Goal: Transaction & Acquisition: Book appointment/travel/reservation

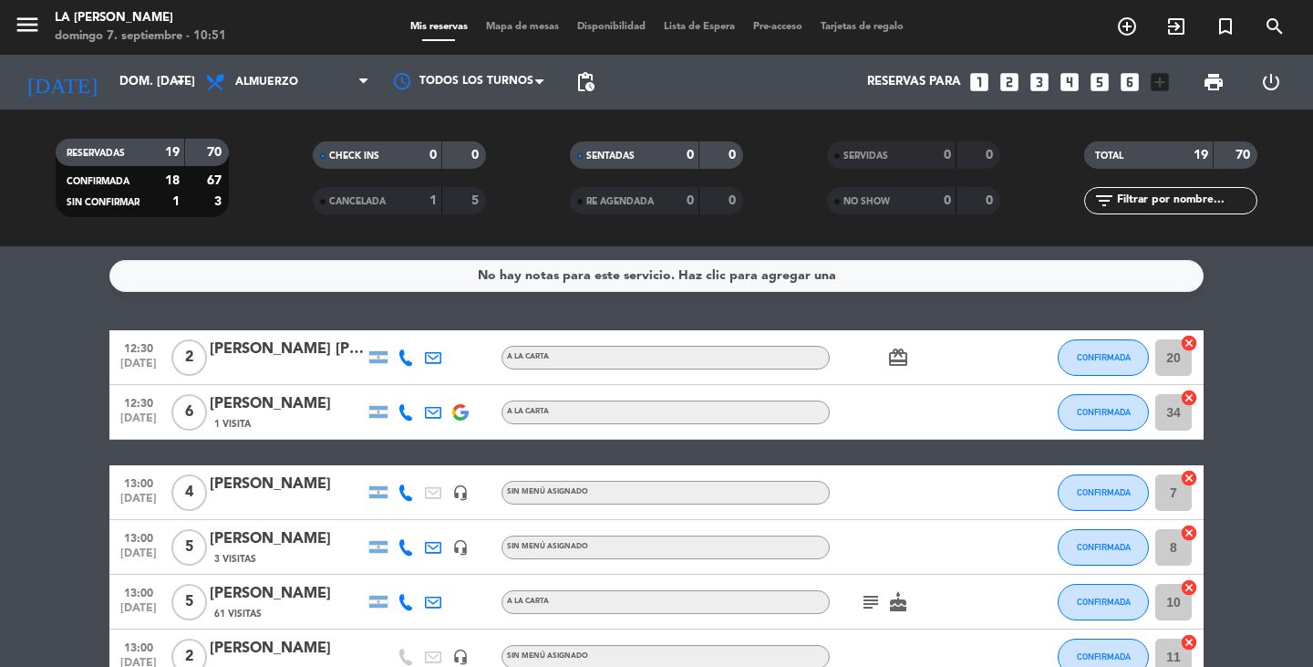
click at [523, 22] on span "Mapa de mesas" at bounding box center [522, 27] width 91 height 10
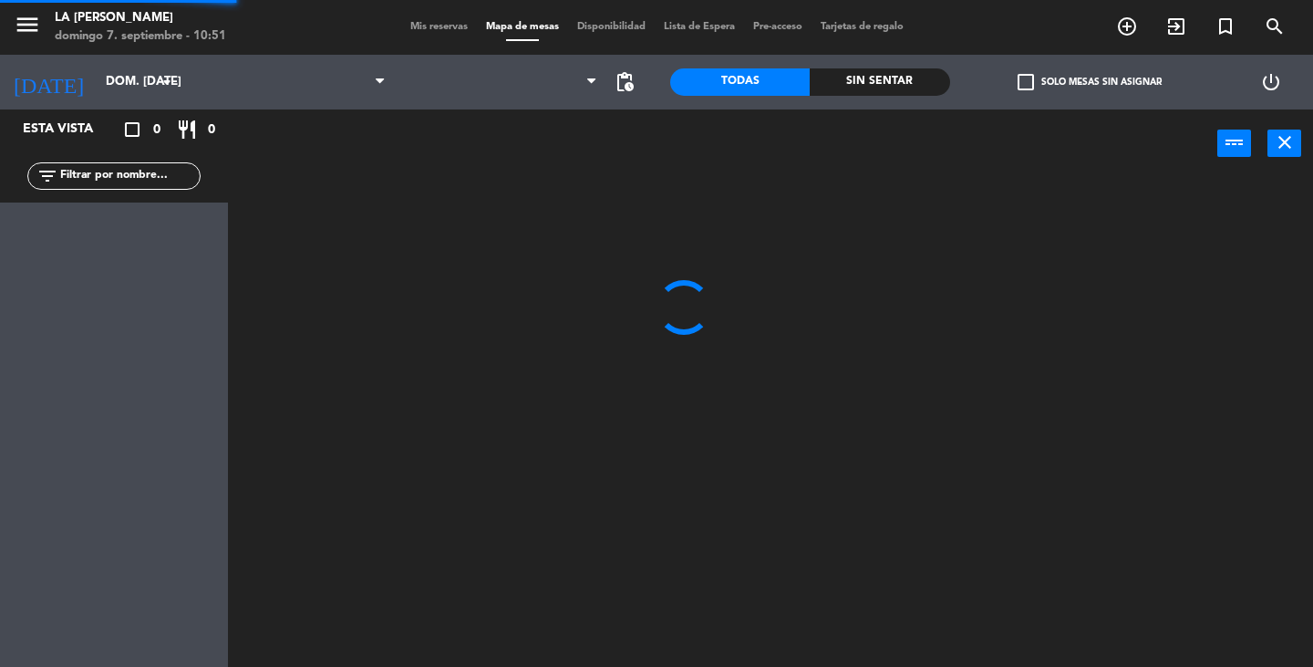
click at [524, 25] on span "Mapa de mesas" at bounding box center [522, 27] width 91 height 10
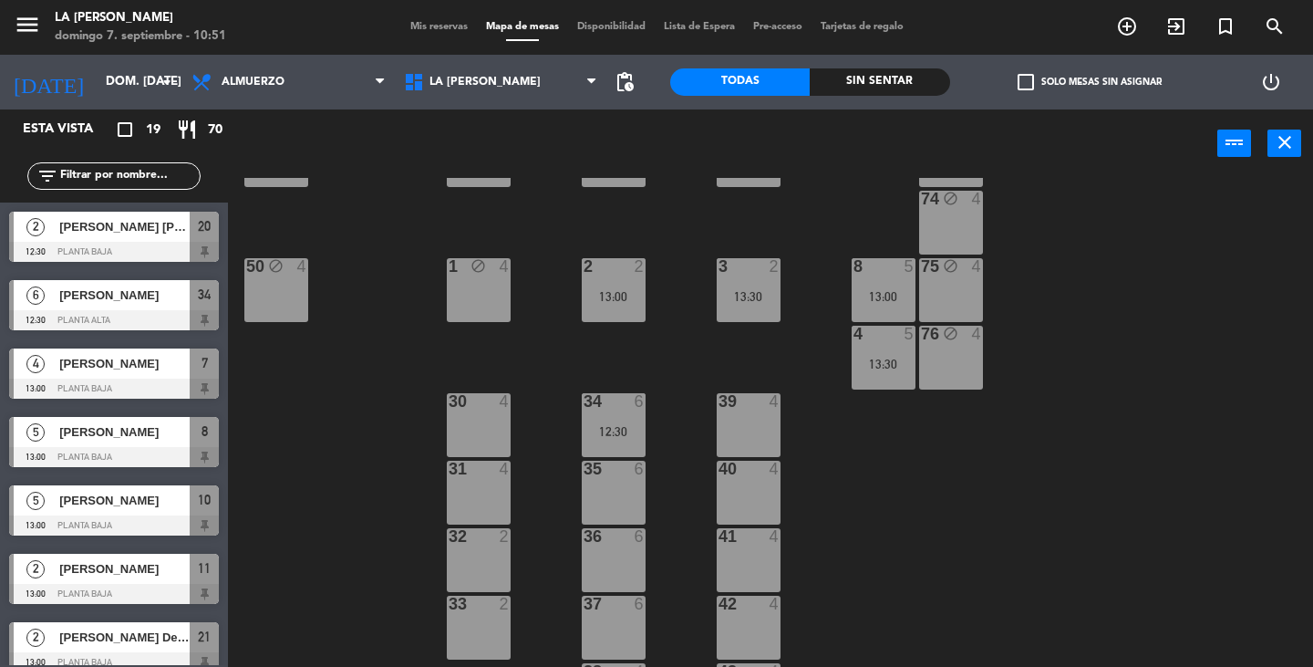
scroll to position [485, 0]
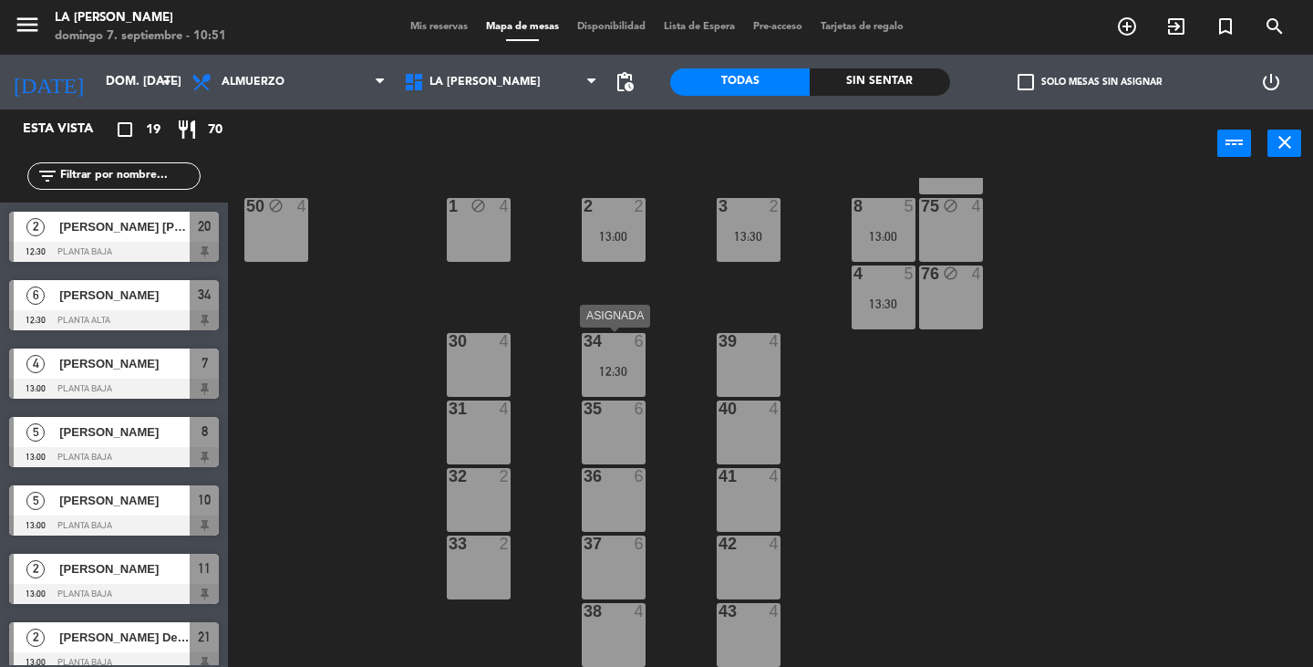
click at [620, 363] on div "34 6 12:30" at bounding box center [614, 365] width 64 height 64
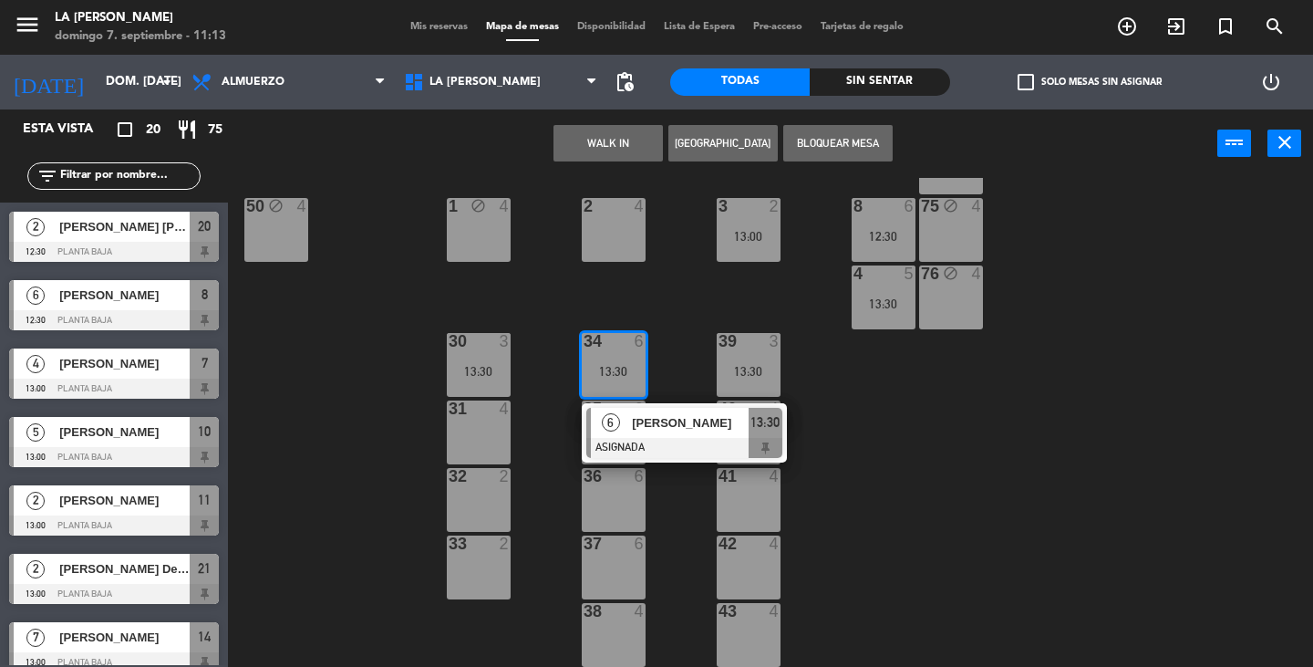
click at [481, 509] on div "32 2" at bounding box center [479, 500] width 64 height 64
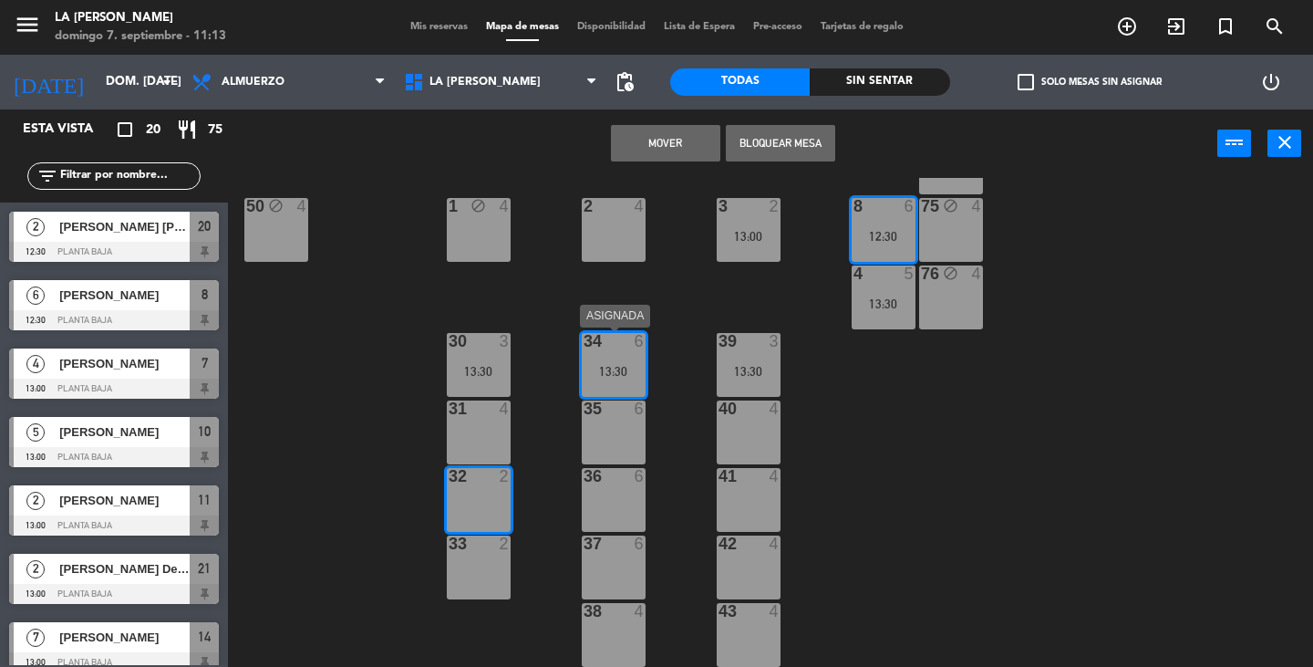
click at [616, 353] on div "34 6 13:30" at bounding box center [614, 365] width 64 height 64
click at [901, 243] on div "12:30" at bounding box center [884, 236] width 64 height 13
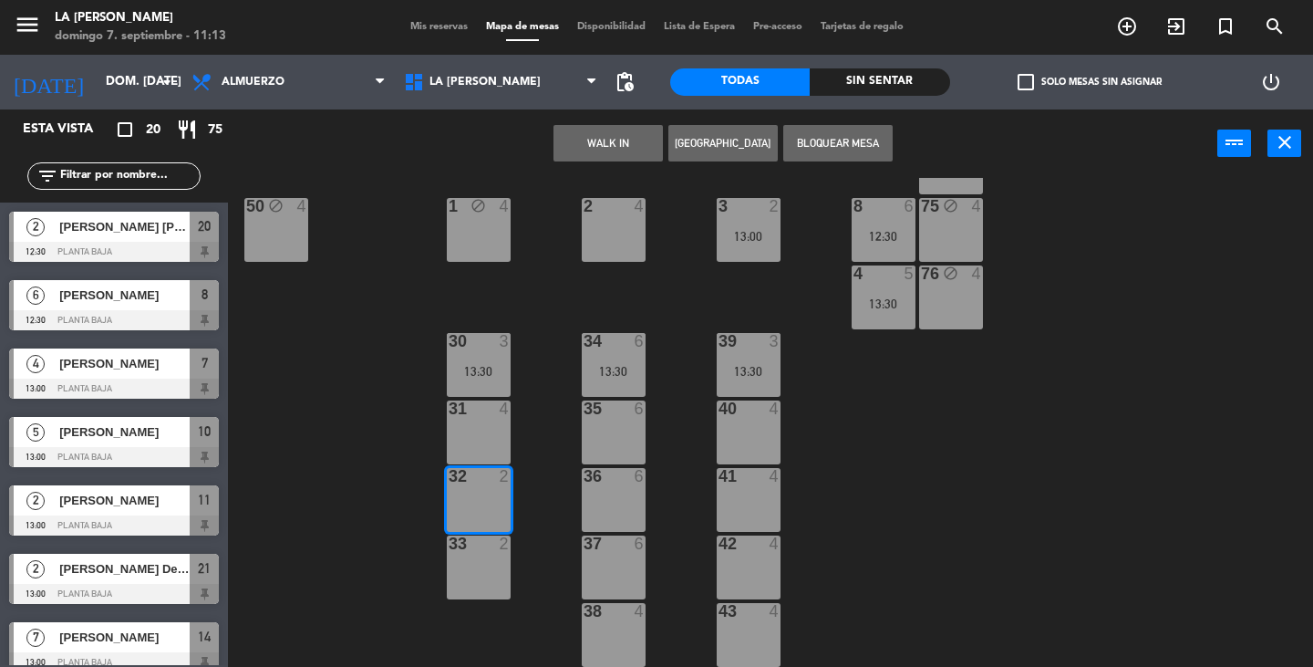
click at [728, 154] on button "[GEOGRAPHIC_DATA]" at bounding box center [722, 143] width 109 height 36
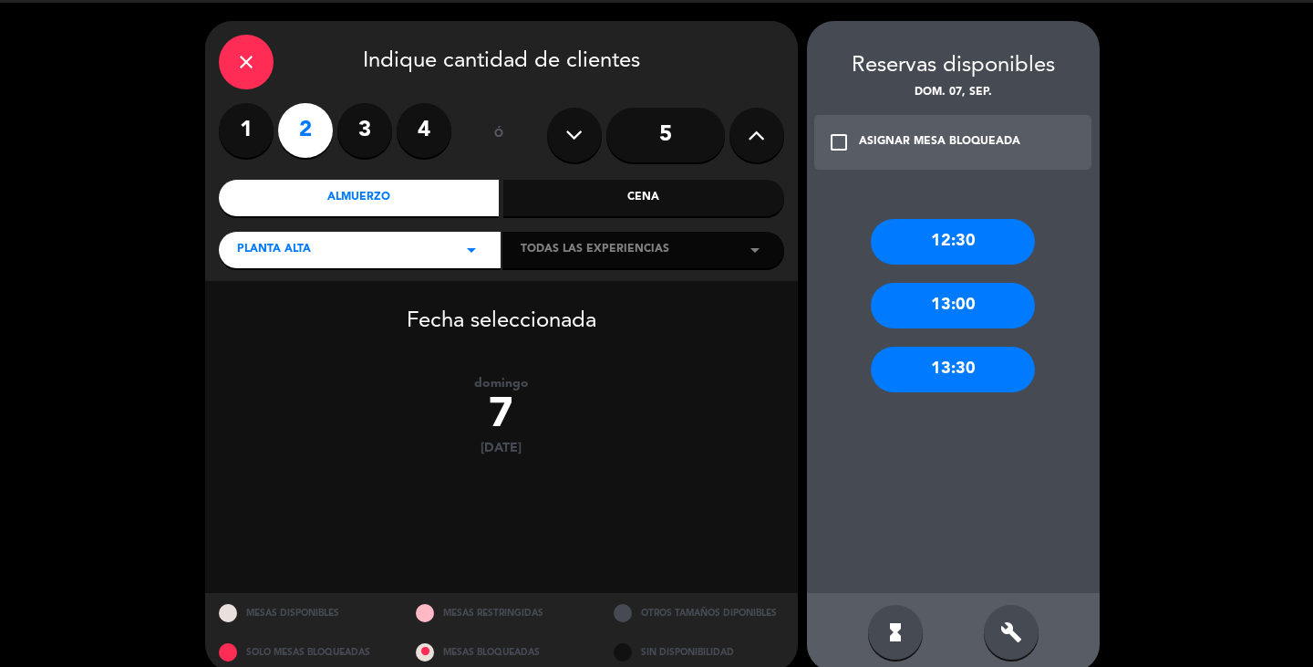
scroll to position [75, 0]
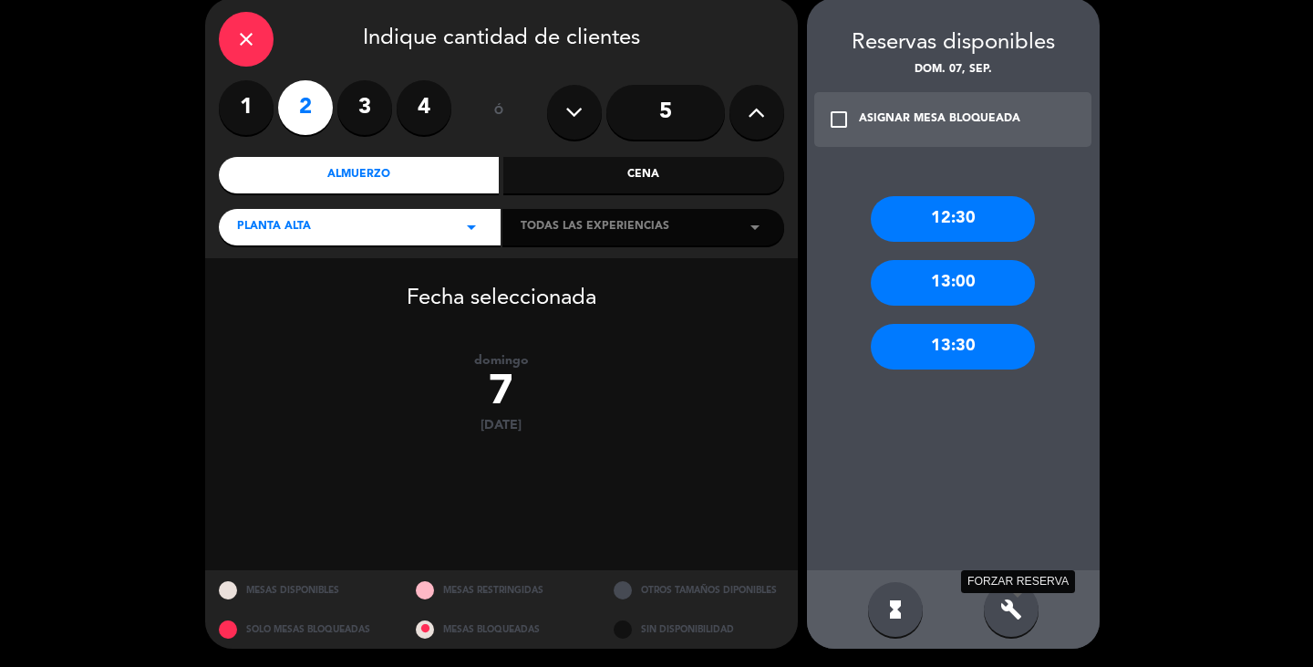
click at [1009, 607] on icon "build" at bounding box center [1011, 609] width 22 height 22
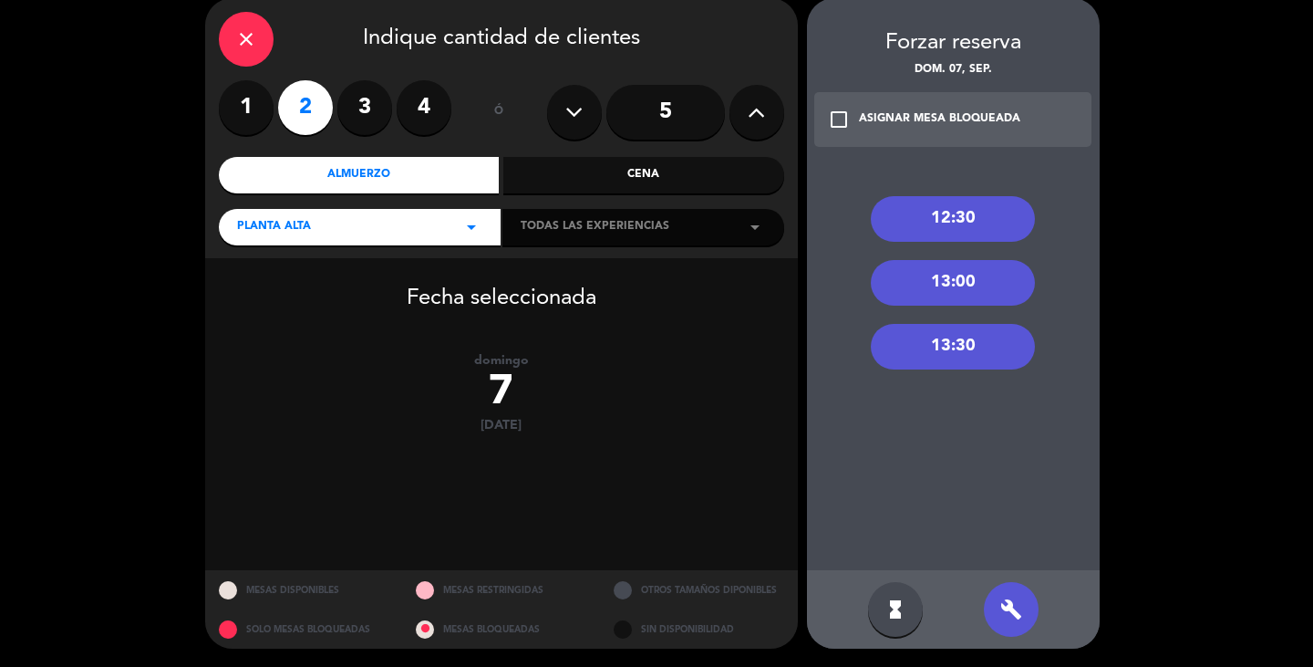
click at [951, 335] on div "13:30" at bounding box center [953, 347] width 164 height 46
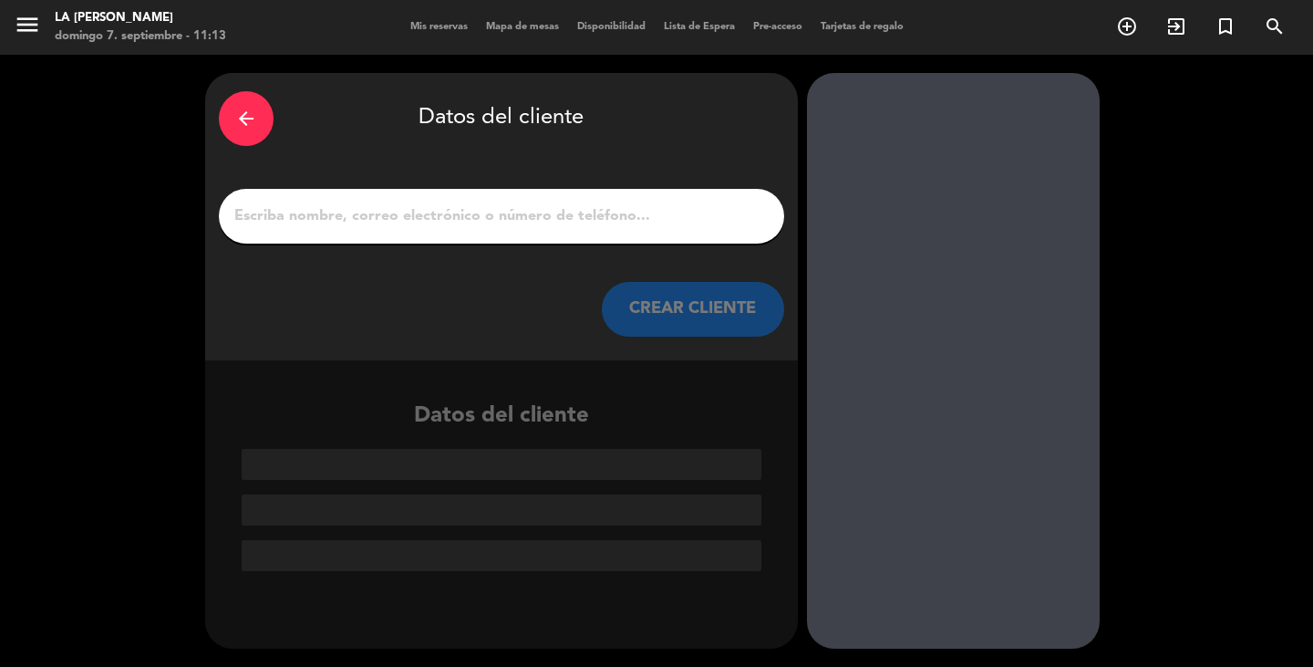
scroll to position [0, 0]
click at [457, 219] on input "1" at bounding box center [502, 216] width 538 height 26
paste input "[PERSON_NAME] mi nombre"
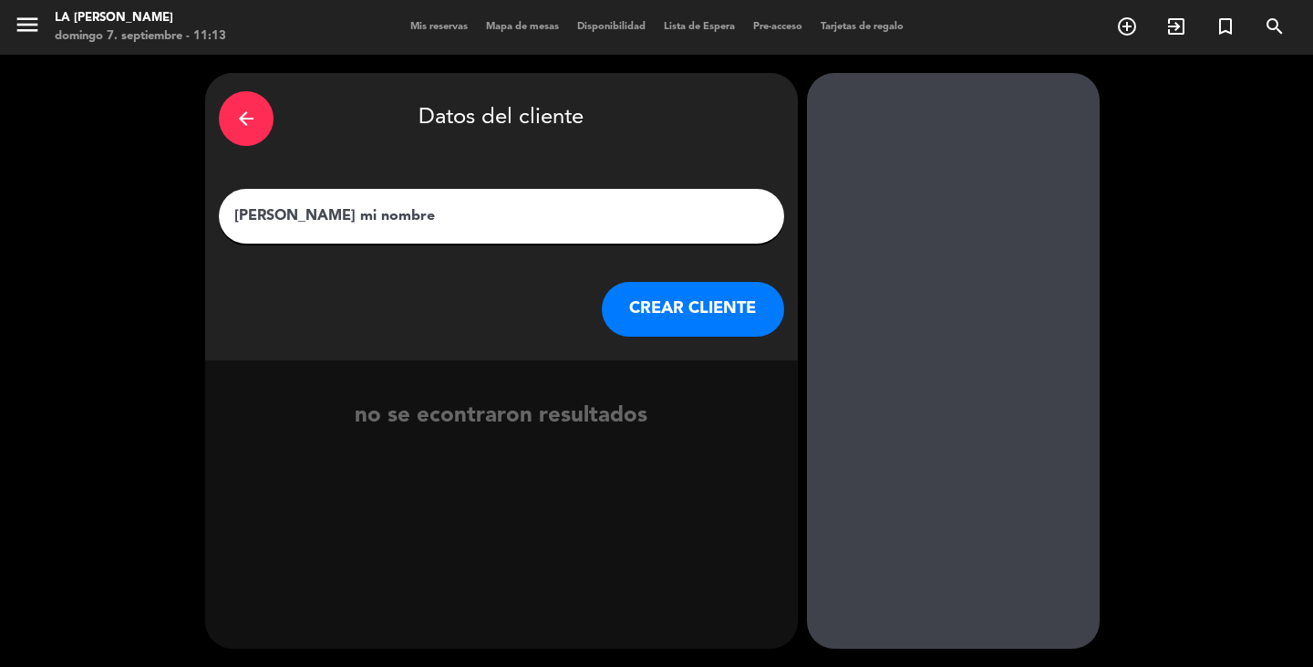
click at [270, 132] on div "arrow_back Datos del cliente" at bounding box center [501, 119] width 565 height 64
click at [259, 127] on div "arrow_back" at bounding box center [246, 118] width 55 height 55
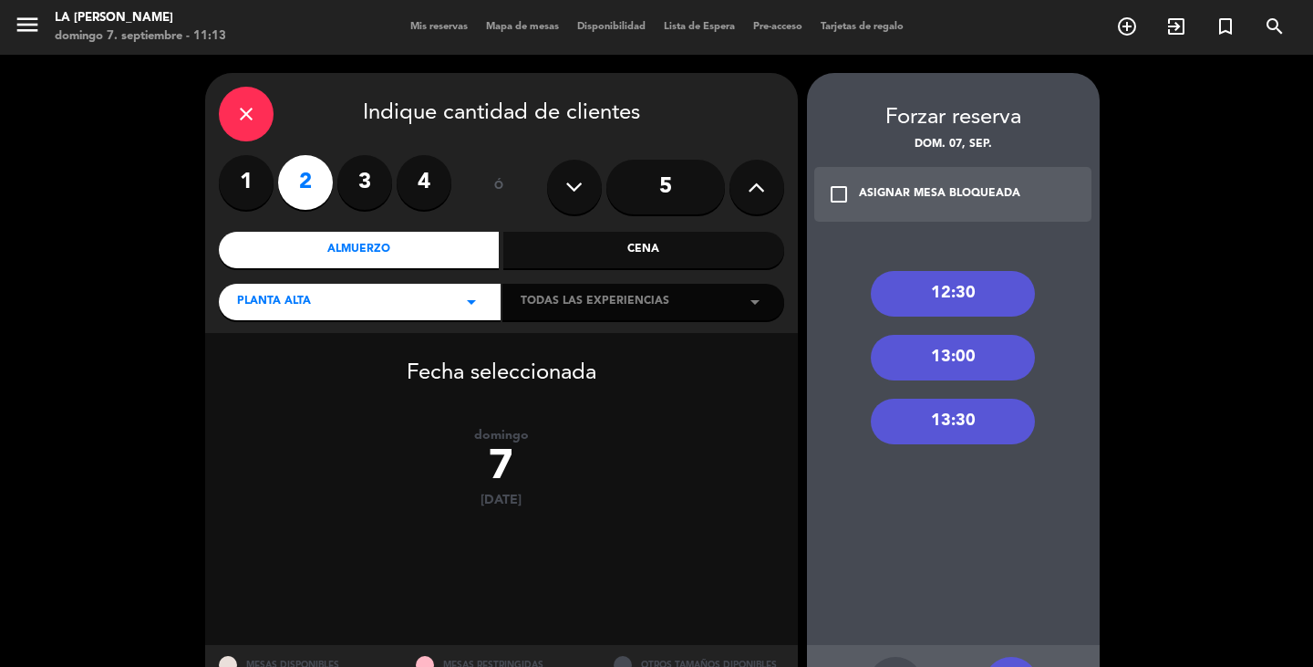
click at [963, 337] on div "13:00" at bounding box center [953, 358] width 164 height 46
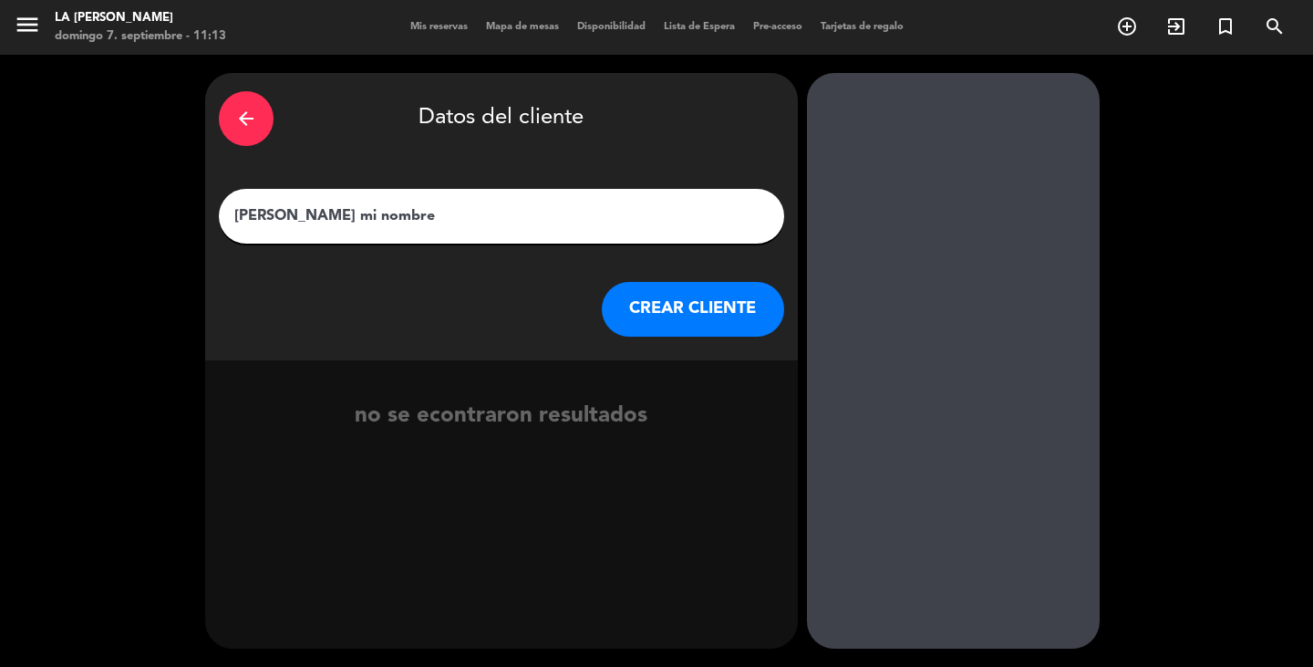
drag, startPoint x: 368, startPoint y: 217, endPoint x: 1072, endPoint y: 147, distance: 706.6
click at [1061, 147] on div "arrow_back Datos del cliente [PERSON_NAME] mi nombre CREAR CLIENTE no se econtr…" at bounding box center [656, 361] width 1313 height 612
type input "[PERSON_NAME]"
click at [701, 312] on button "CREAR CLIENTE" at bounding box center [693, 309] width 182 height 55
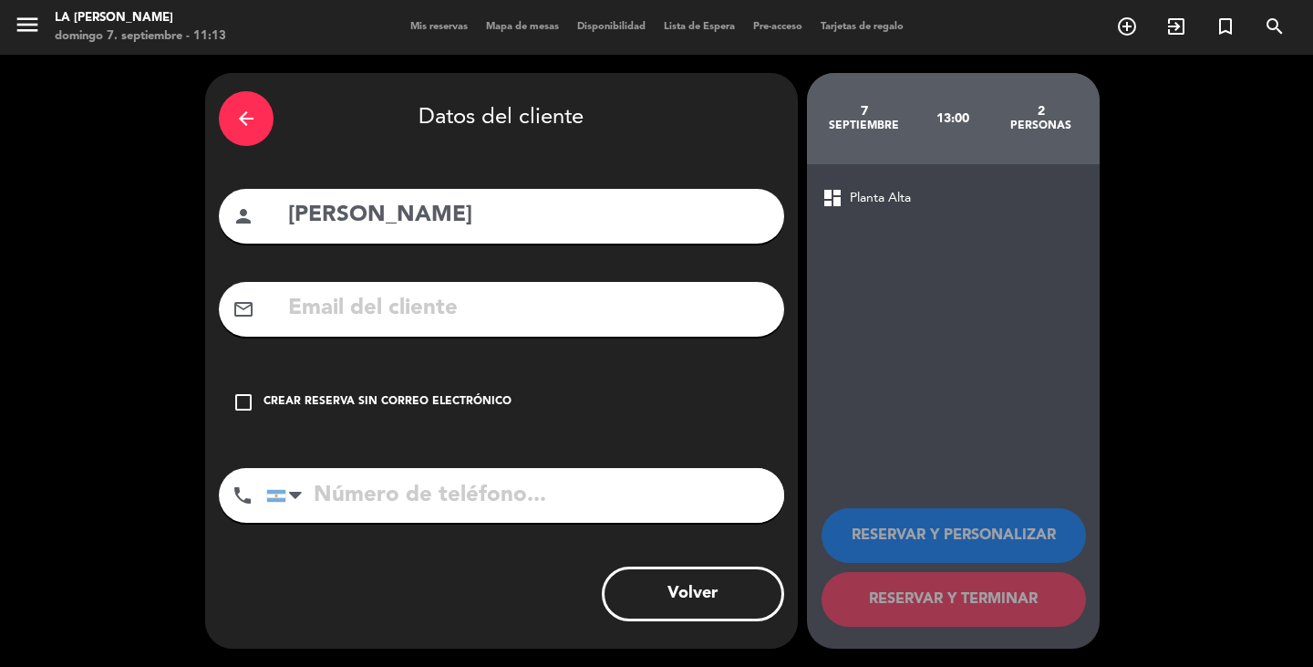
click at [1246, 208] on div "arrow_back Datos del cliente person [PERSON_NAME] mail_outline check_box_outlin…" at bounding box center [656, 361] width 1313 height 612
click at [490, 511] on input "tel" at bounding box center [525, 495] width 518 height 55
paste input "[PHONE_NUMBER]"
type input "[PHONE_NUMBER]"
click at [281, 399] on div "Crear reserva sin correo electrónico" at bounding box center [388, 402] width 248 height 18
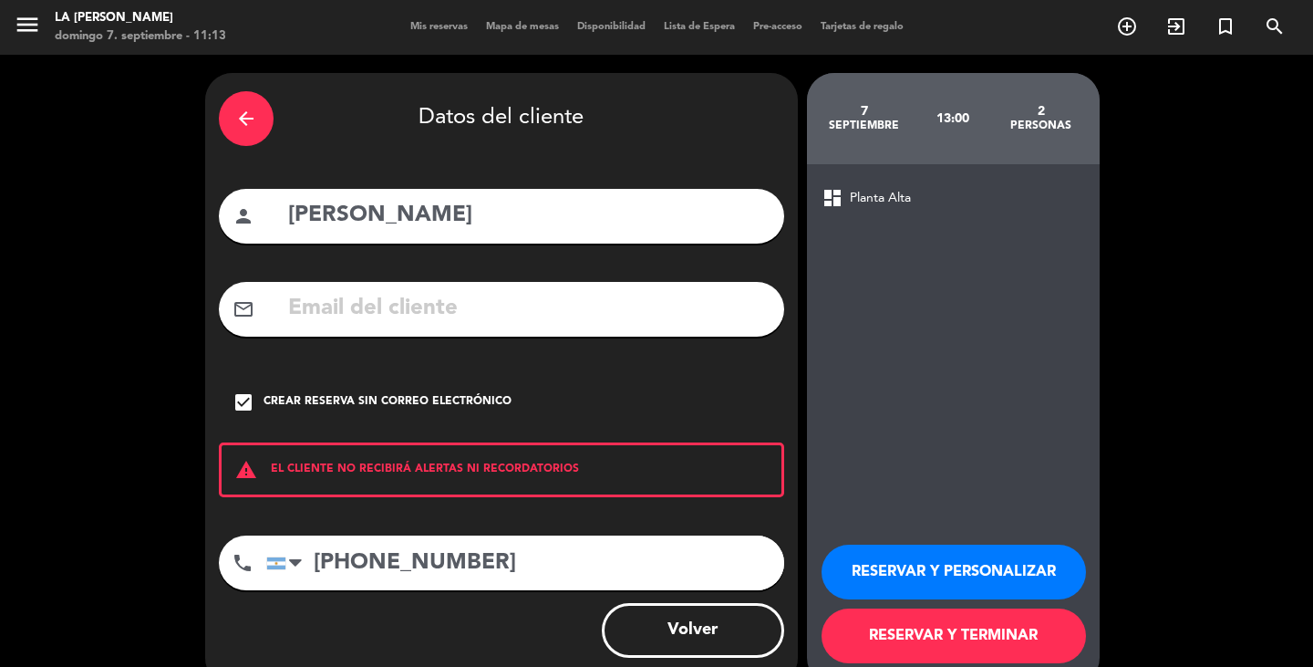
click at [983, 625] on button "RESERVAR Y TERMINAR" at bounding box center [954, 635] width 264 height 55
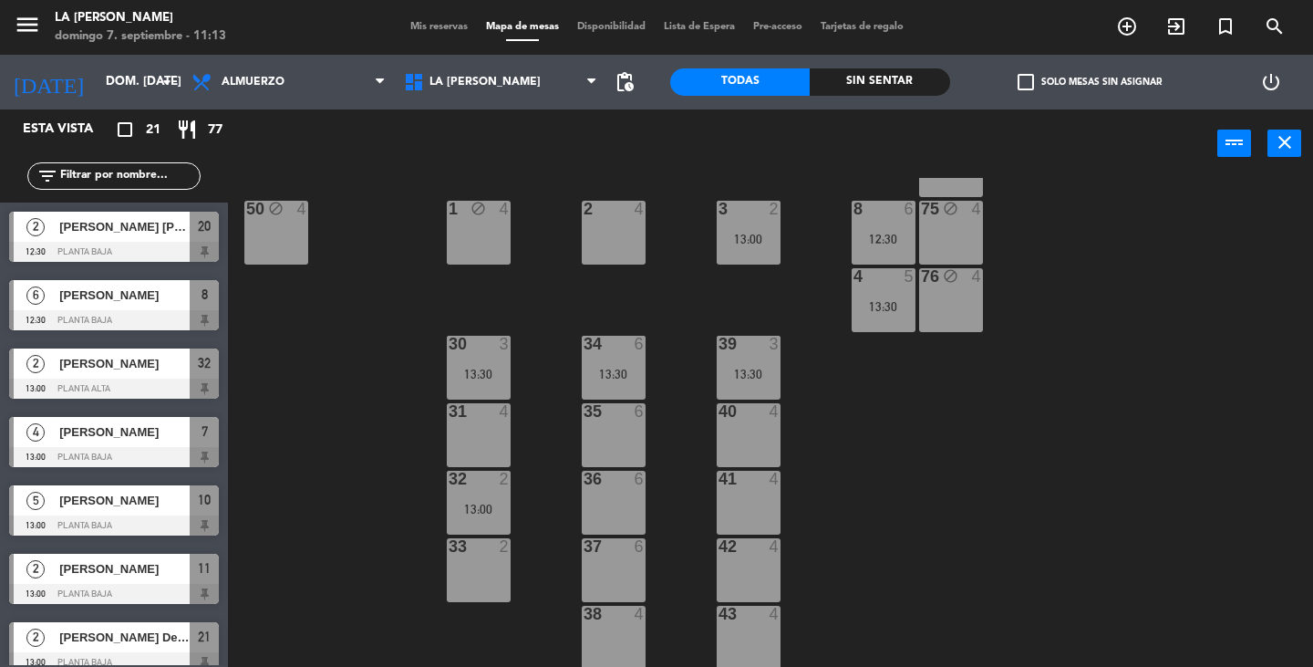
scroll to position [485, 0]
